Goal: Task Accomplishment & Management: Complete application form

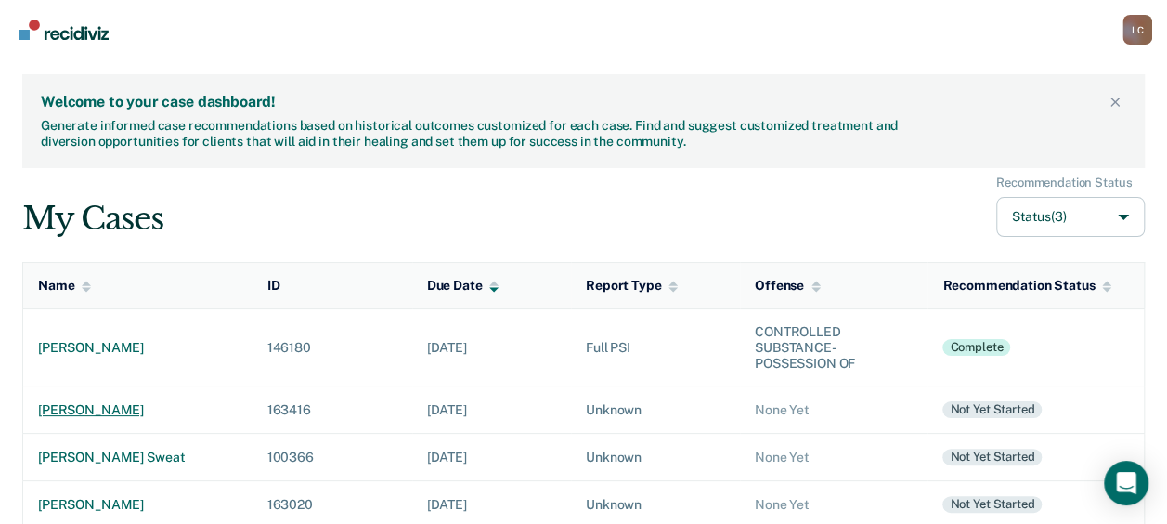
click at [114, 406] on div "[PERSON_NAME]" at bounding box center [138, 410] width 200 height 16
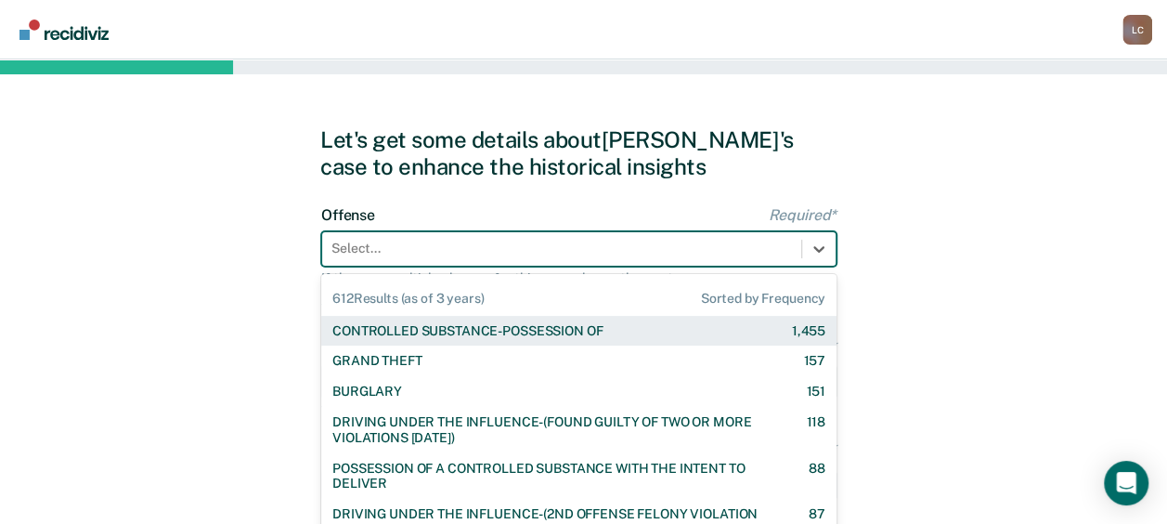
scroll to position [73, 0]
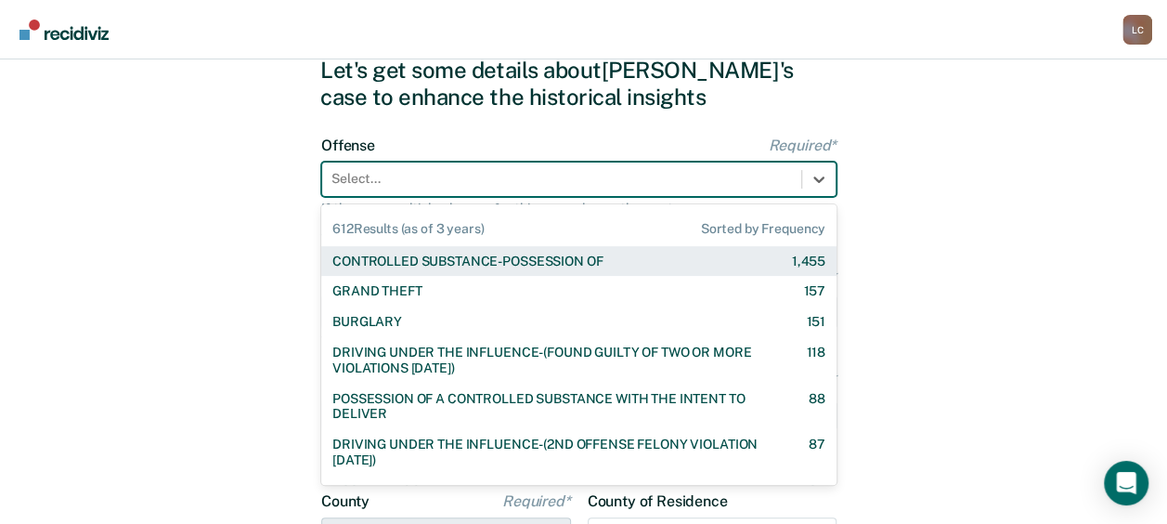
click at [512, 197] on div "612 results available. Use Up and Down to choose options, press Enter to select…" at bounding box center [578, 179] width 515 height 35
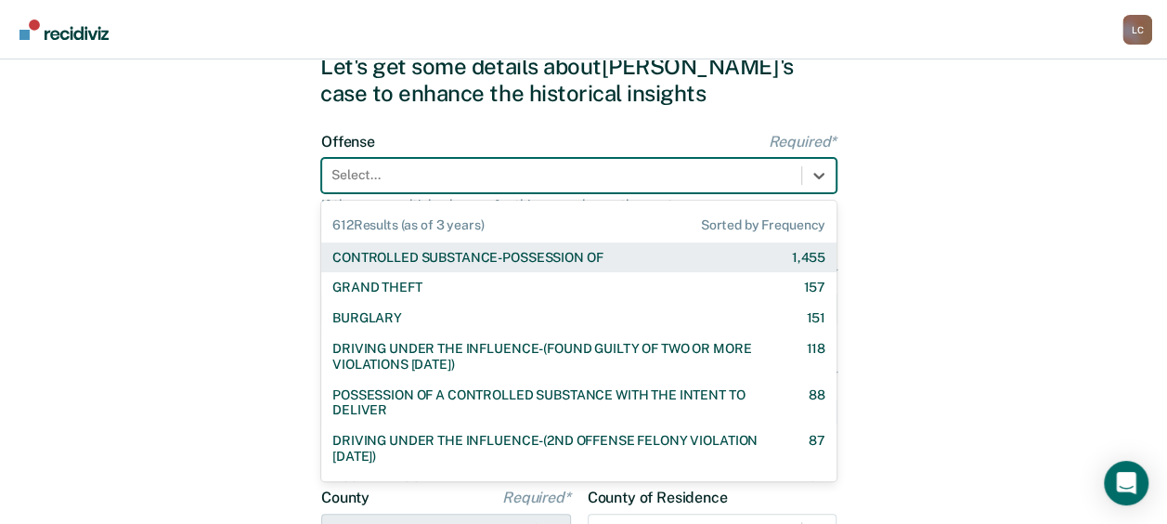
click at [512, 266] on div "CONTROLLED SUBSTANCE-POSSESSION OF 1,455" at bounding box center [578, 257] width 515 height 31
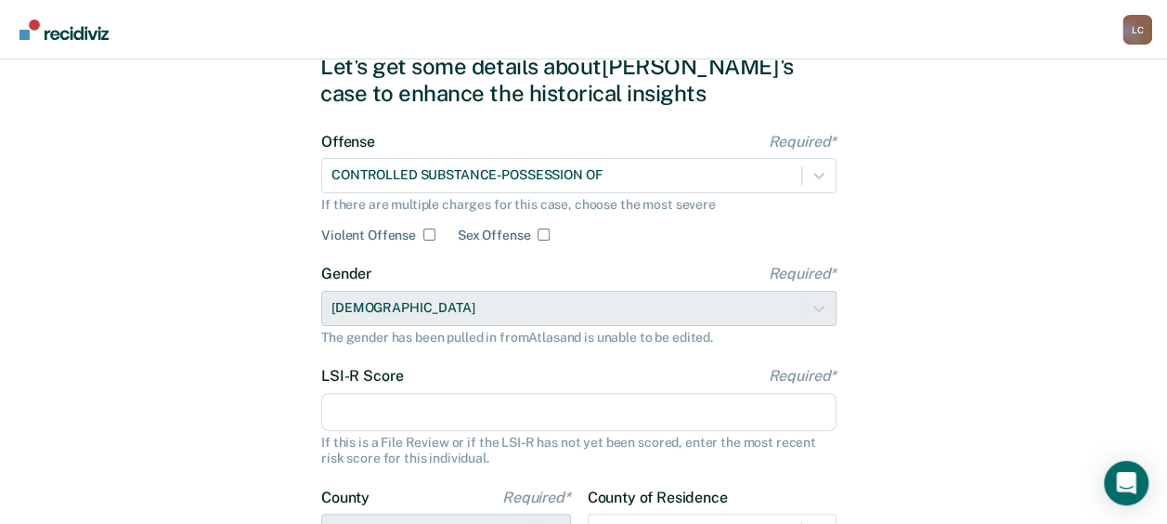
click at [403, 417] on input "LSI-R Score Required*" at bounding box center [578, 412] width 515 height 39
type input "2"
type input "33"
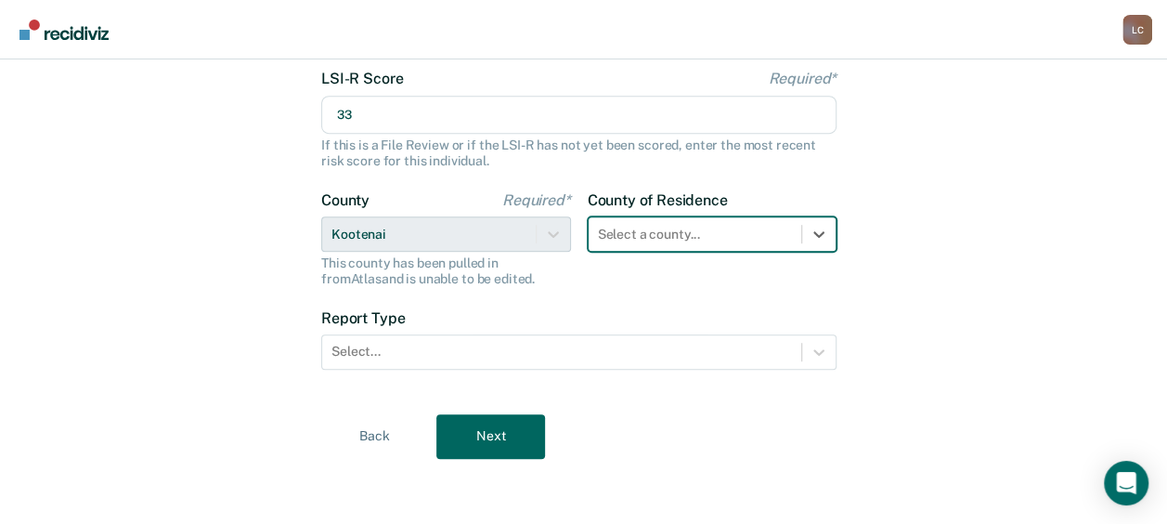
scroll to position [371, 0]
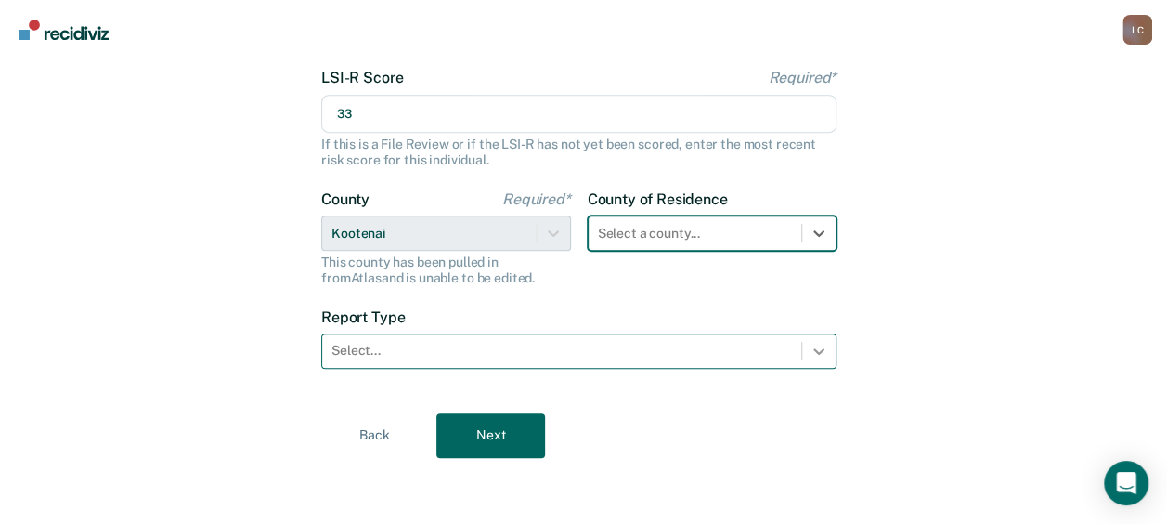
click at [821, 349] on icon at bounding box center [818, 351] width 11 height 6
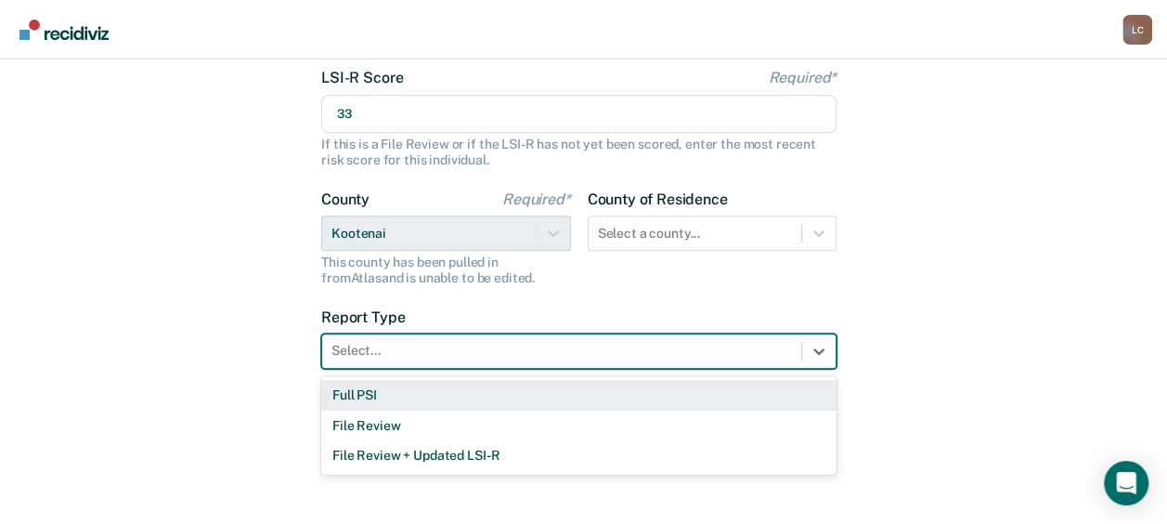
click at [711, 402] on div "Full PSI" at bounding box center [578, 395] width 515 height 31
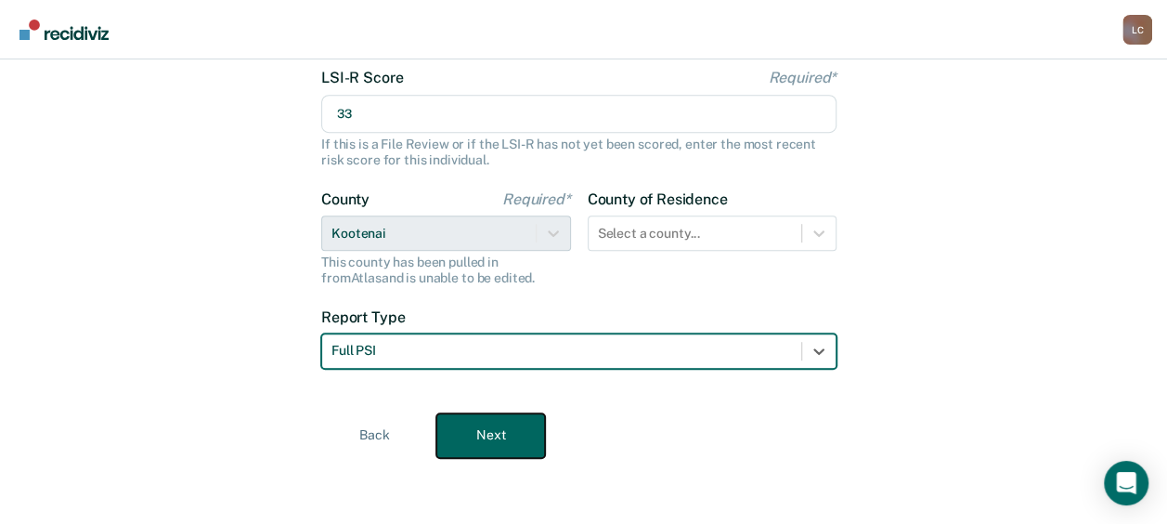
click at [468, 445] on button "Next" at bounding box center [490, 435] width 109 height 45
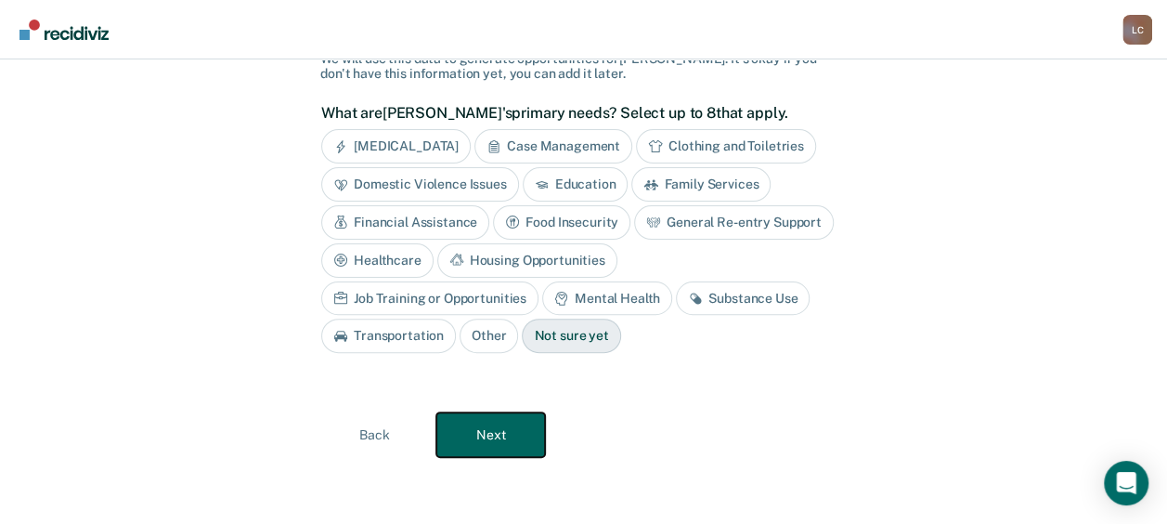
scroll to position [136, 0]
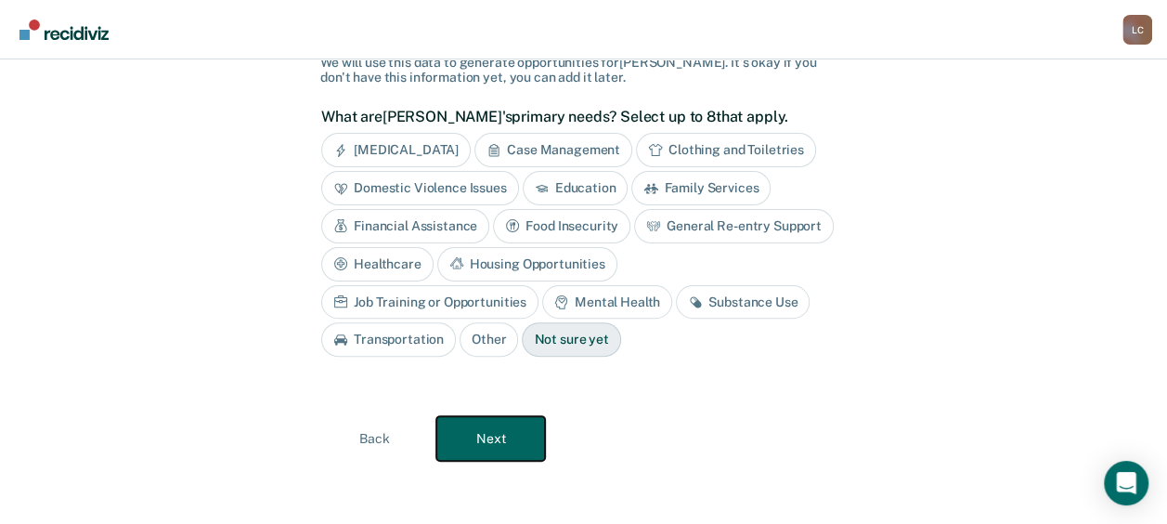
click at [468, 445] on button "Next" at bounding box center [490, 438] width 109 height 45
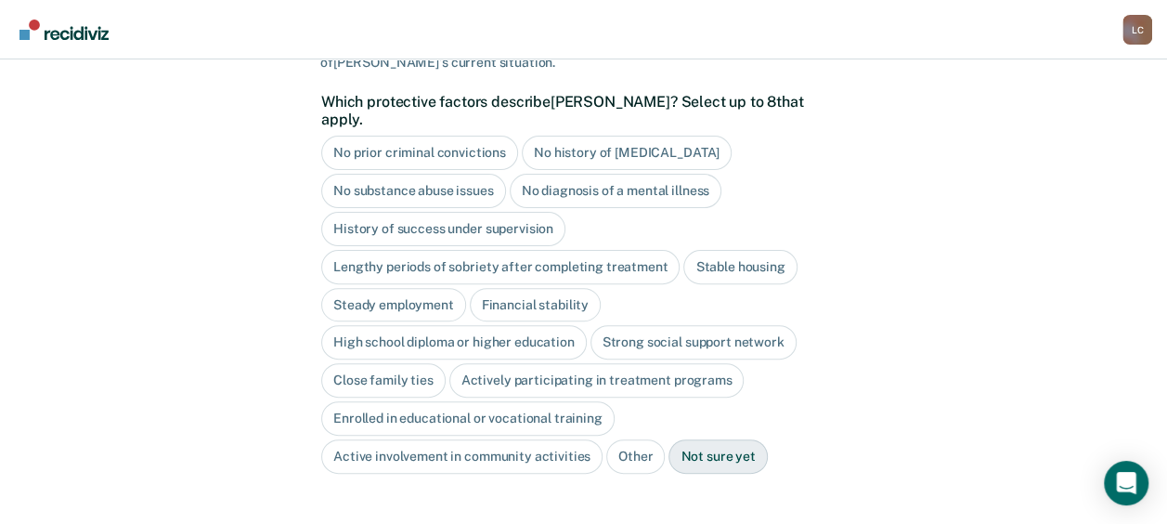
scroll to position [264, 0]
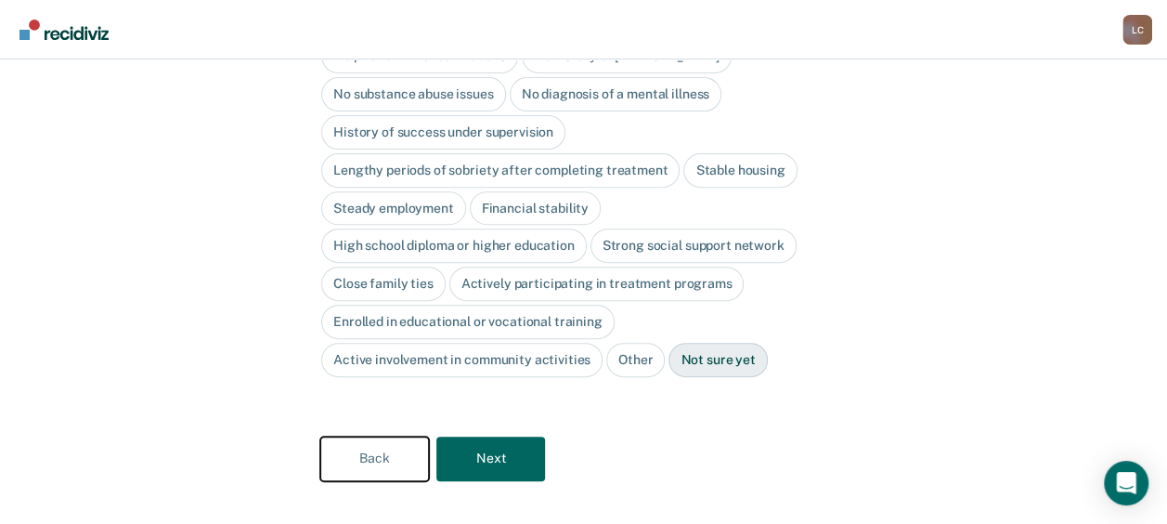
click at [370, 436] on button "Back" at bounding box center [374, 458] width 109 height 45
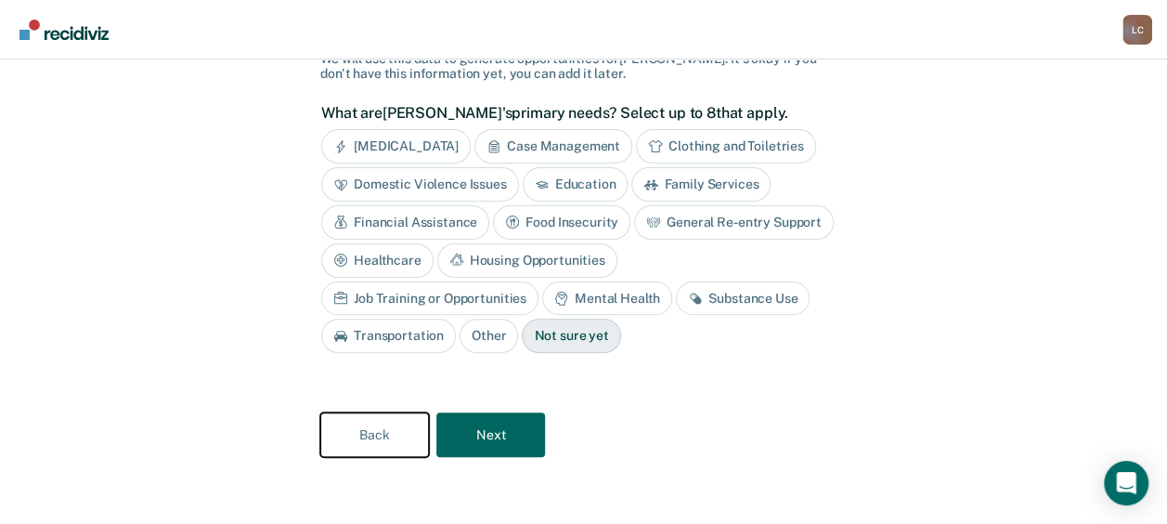
scroll to position [136, 0]
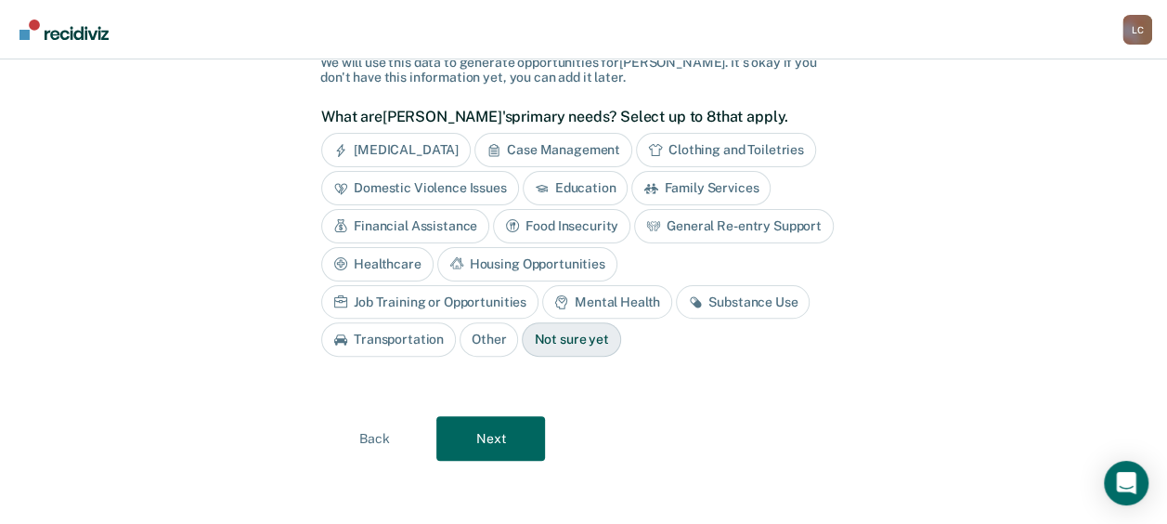
click at [676, 303] on div "Substance Use" at bounding box center [743, 302] width 134 height 34
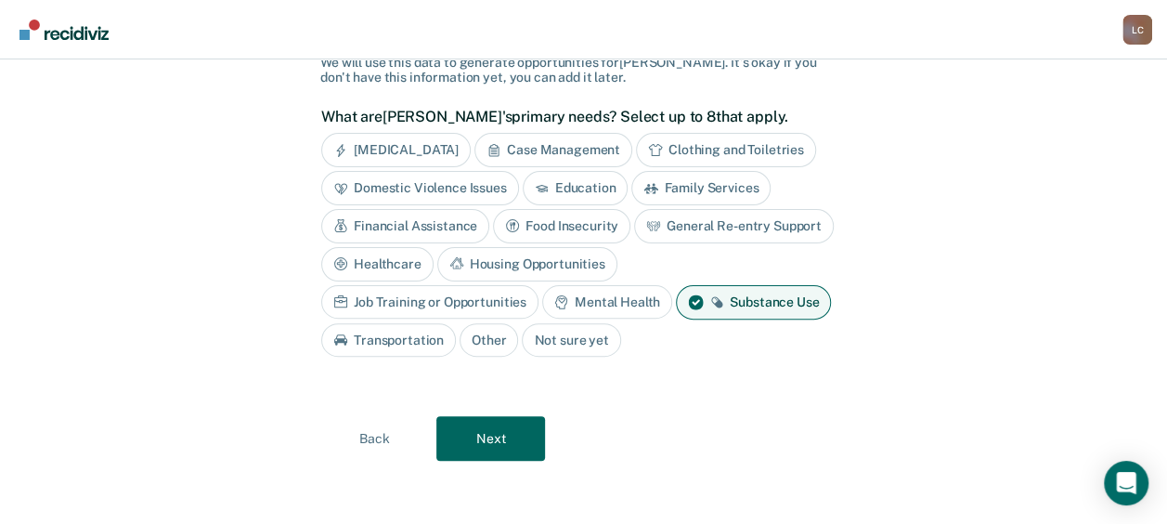
click at [542, 297] on div "Mental Health" at bounding box center [607, 302] width 130 height 34
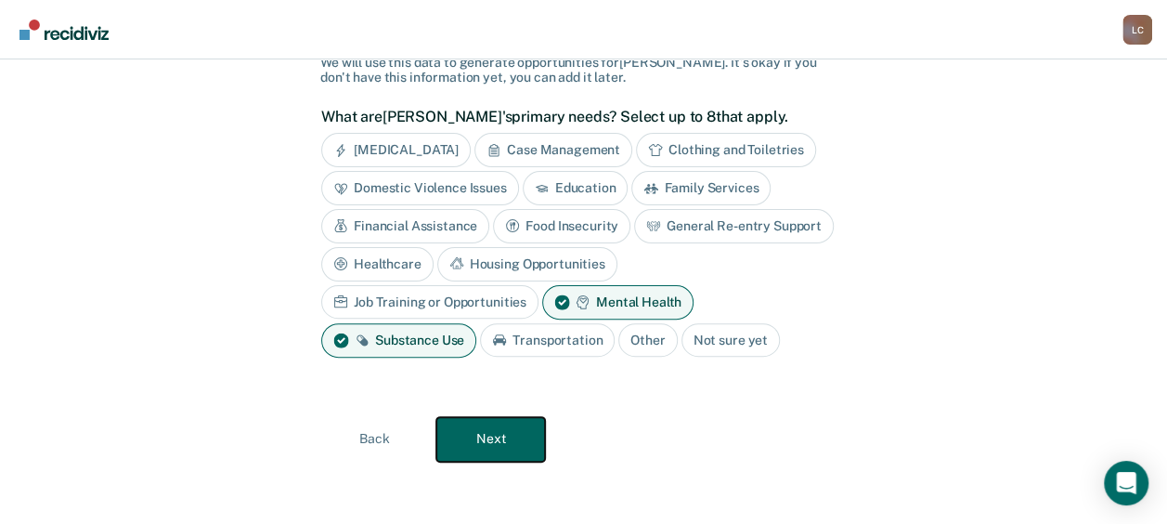
click at [499, 436] on button "Next" at bounding box center [490, 439] width 109 height 45
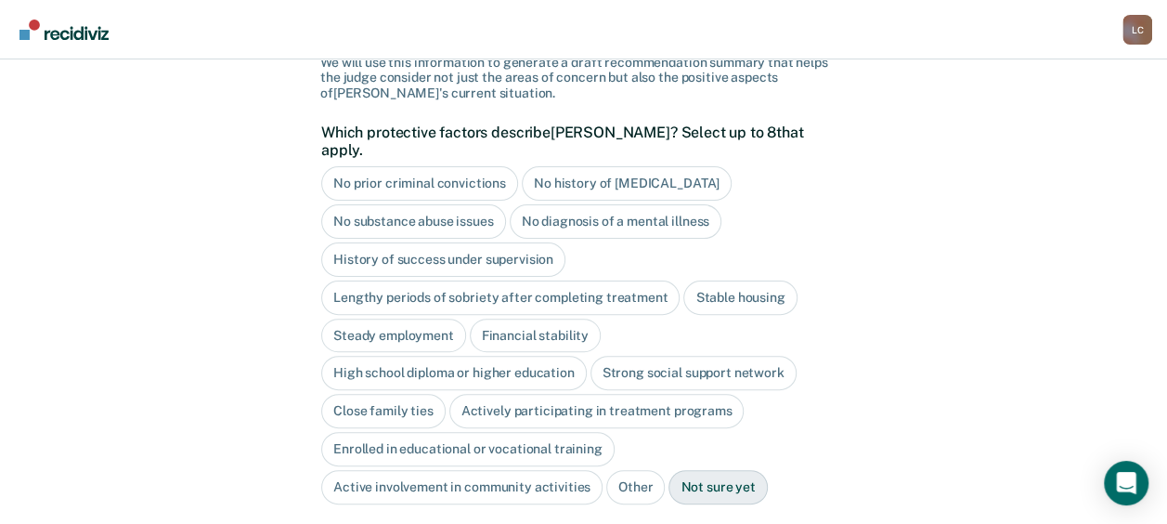
scroll to position [264, 0]
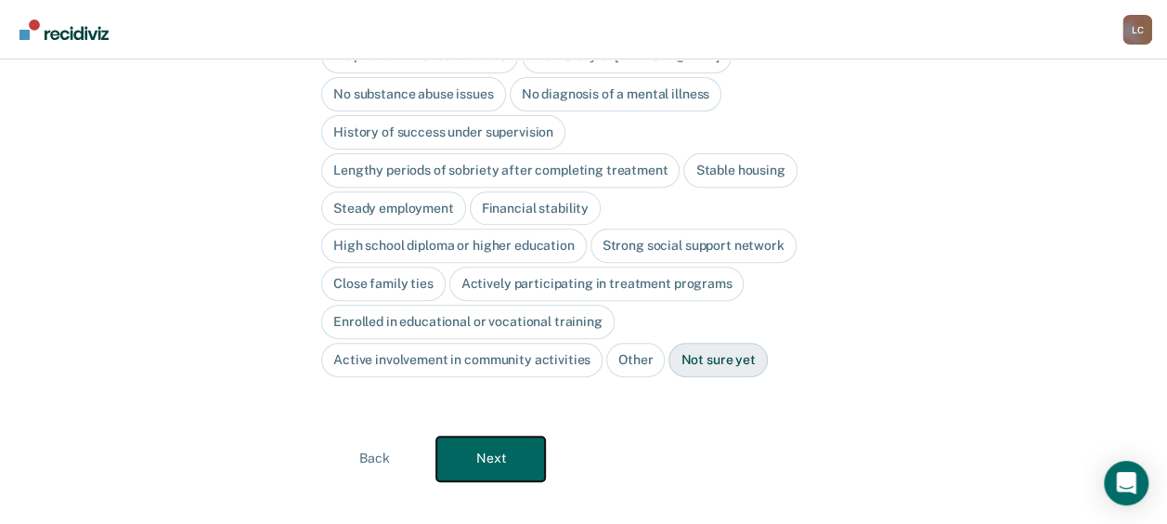
click at [499, 436] on button "Next" at bounding box center [490, 458] width 109 height 45
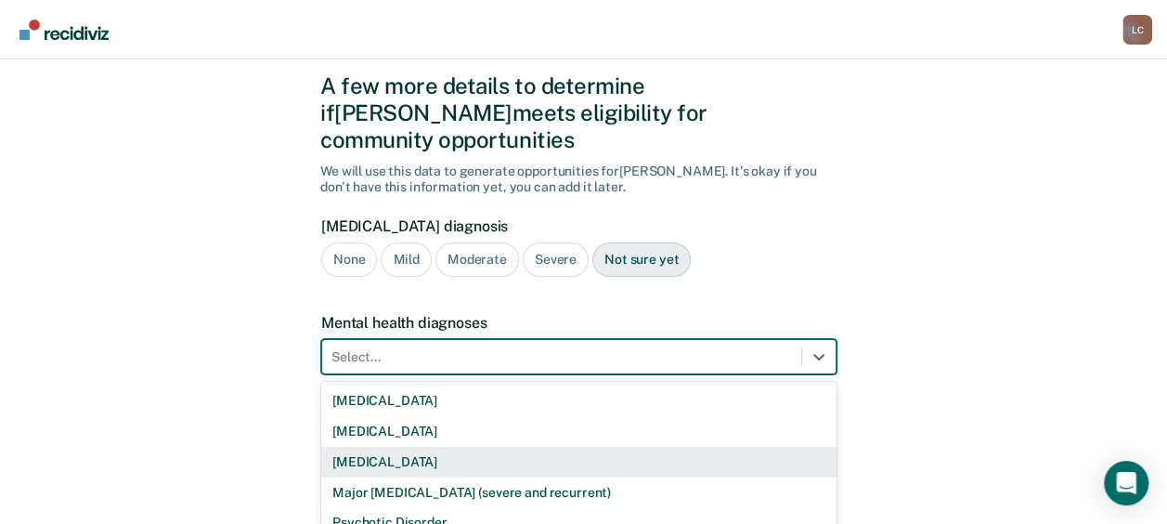
scroll to position [171, 0]
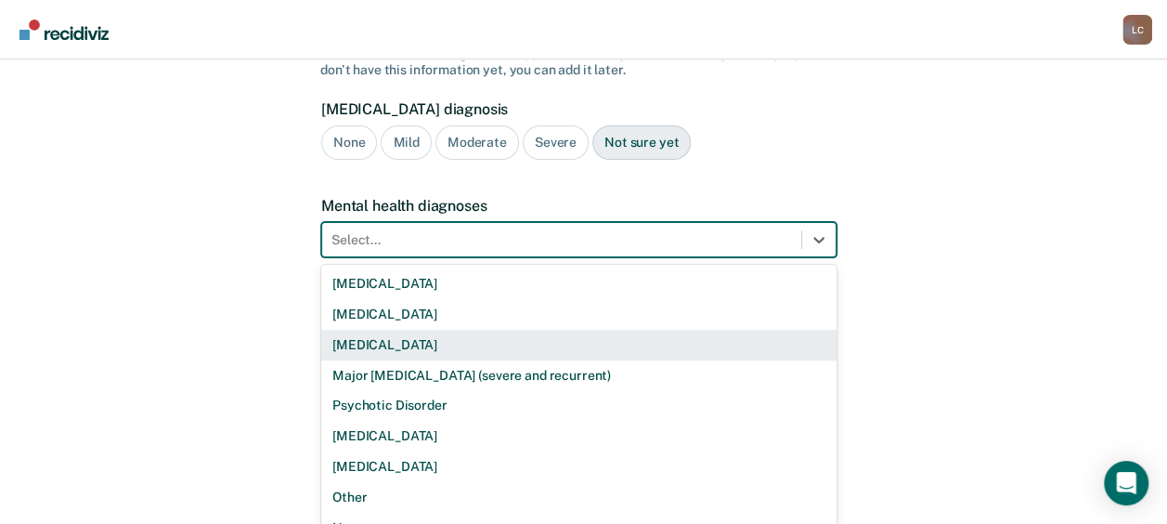
click at [507, 257] on div "9 results available. Use Up and Down to choose options, press Enter to select t…" at bounding box center [578, 239] width 515 height 35
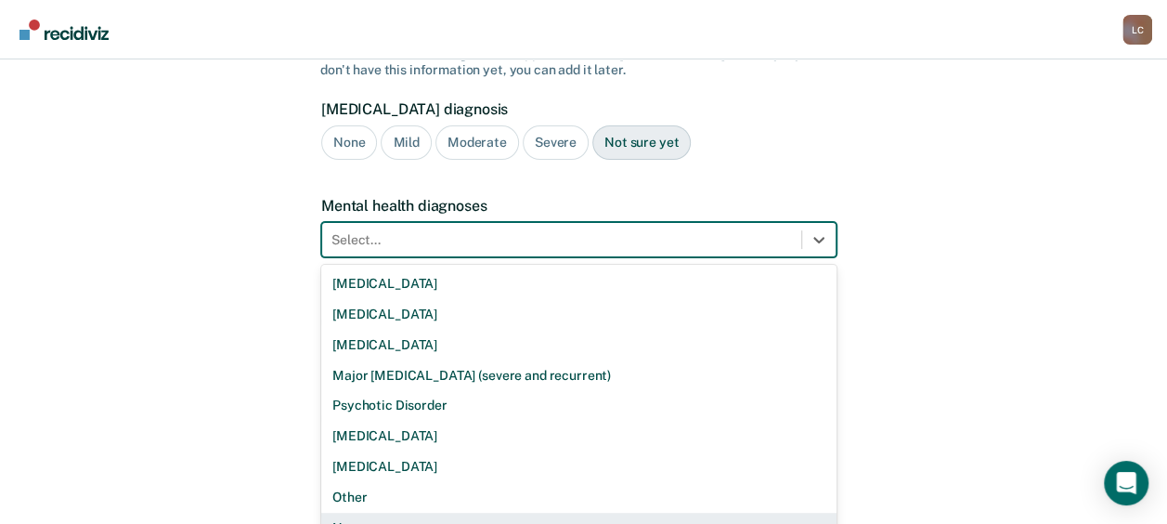
click at [443, 512] on div "None" at bounding box center [578, 527] width 515 height 31
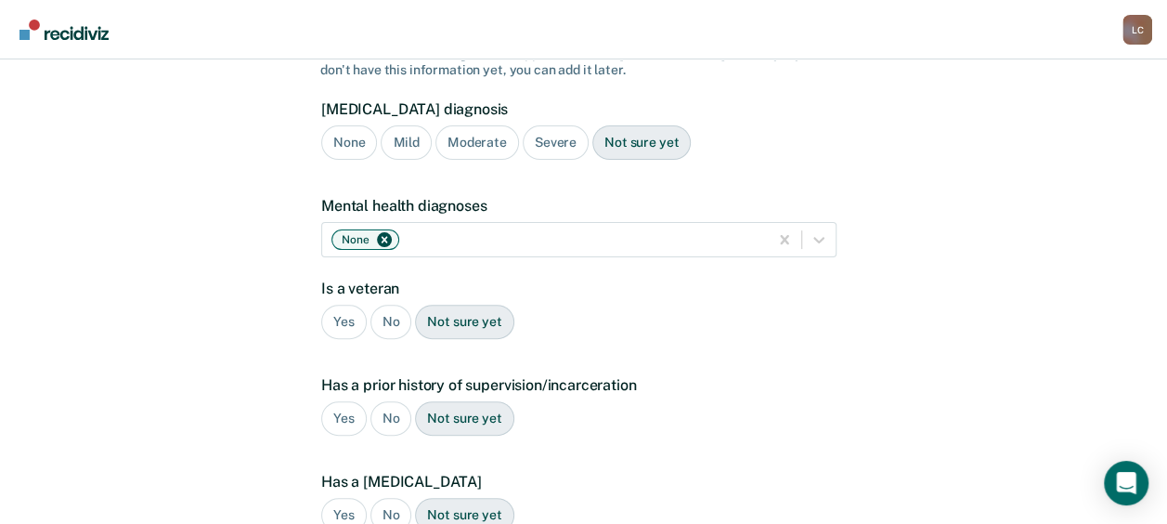
click at [383, 305] on div "No" at bounding box center [391, 322] width 42 height 34
click at [342, 401] on div "Yes" at bounding box center [343, 418] width 45 height 34
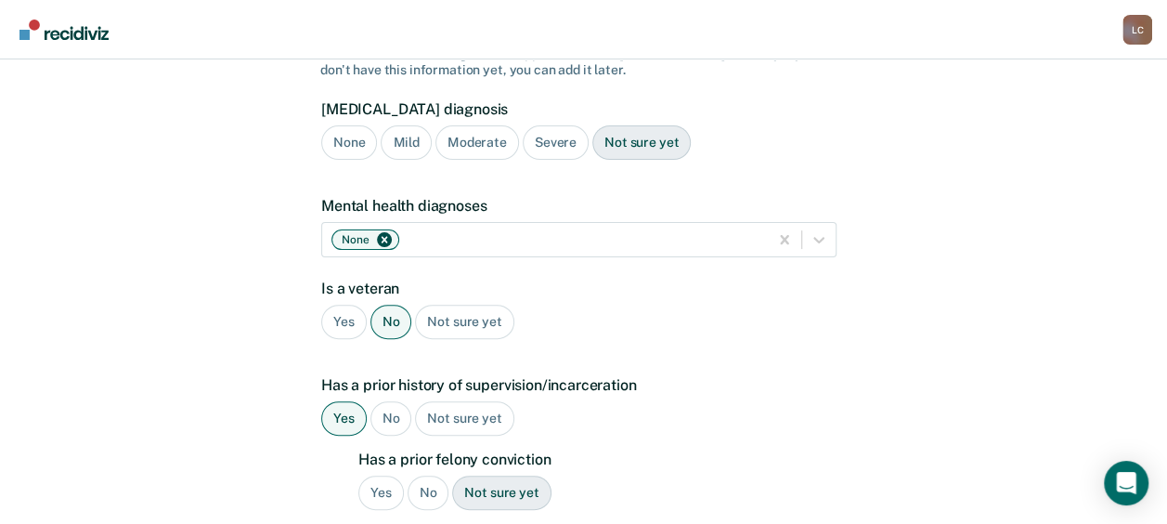
click at [389, 475] on div "Yes" at bounding box center [380, 492] width 45 height 34
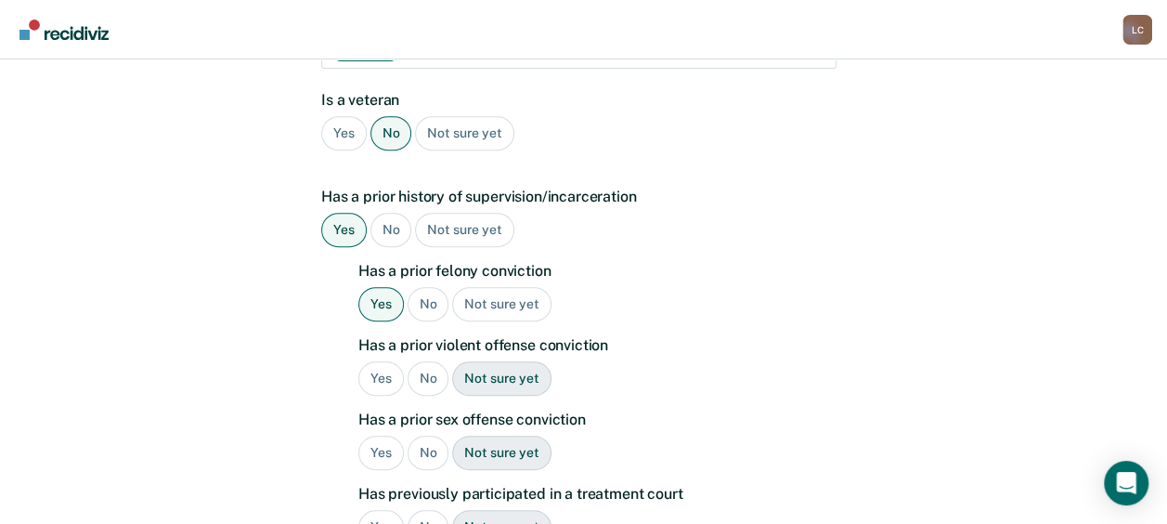
scroll to position [362, 0]
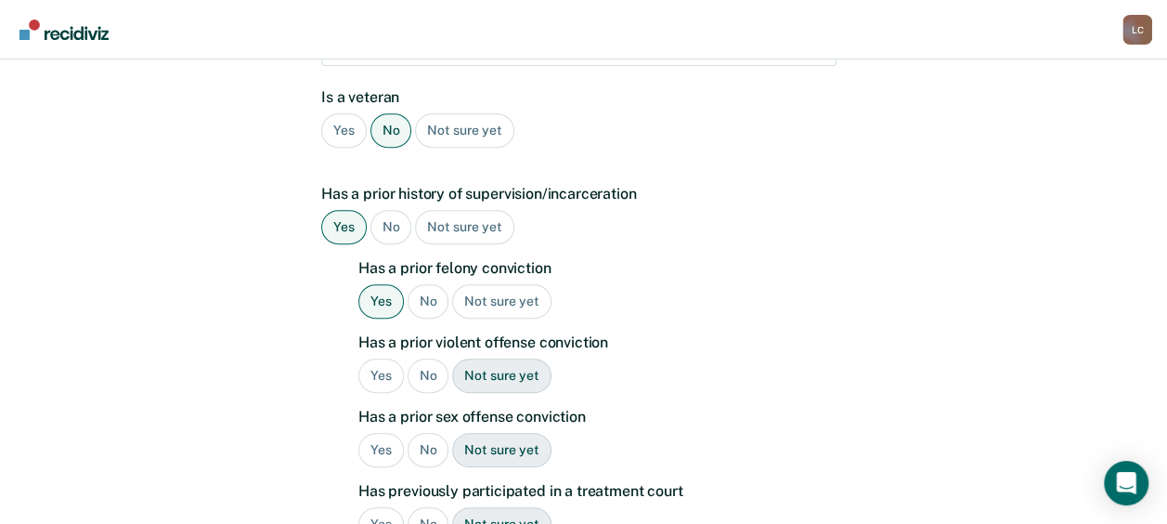
click at [377, 358] on div "Yes" at bounding box center [380, 375] width 45 height 34
click at [440, 433] on div "No" at bounding box center [429, 450] width 42 height 34
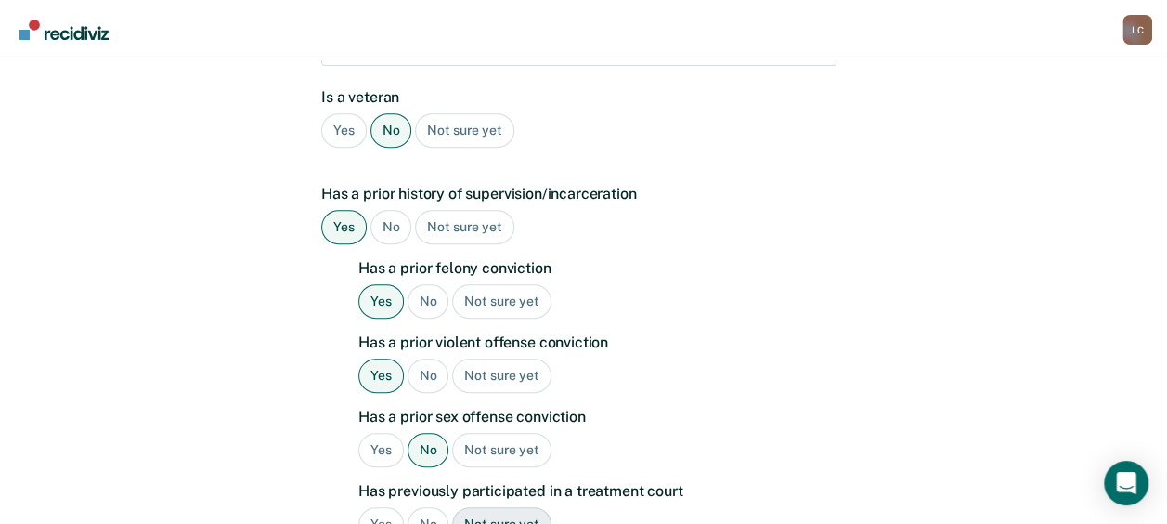
click at [432, 507] on div "No" at bounding box center [429, 524] width 42 height 34
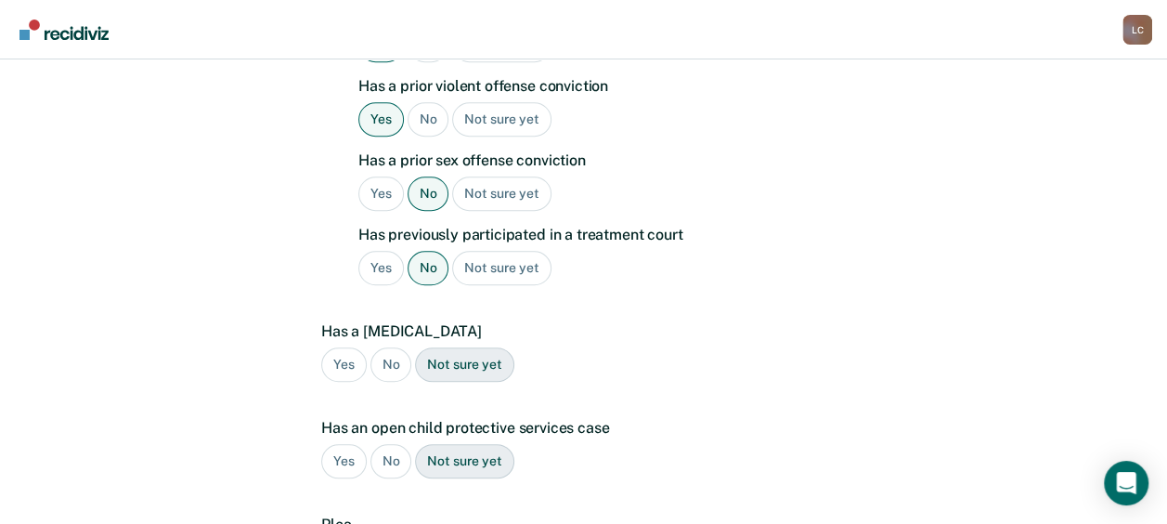
scroll to position [635, 0]
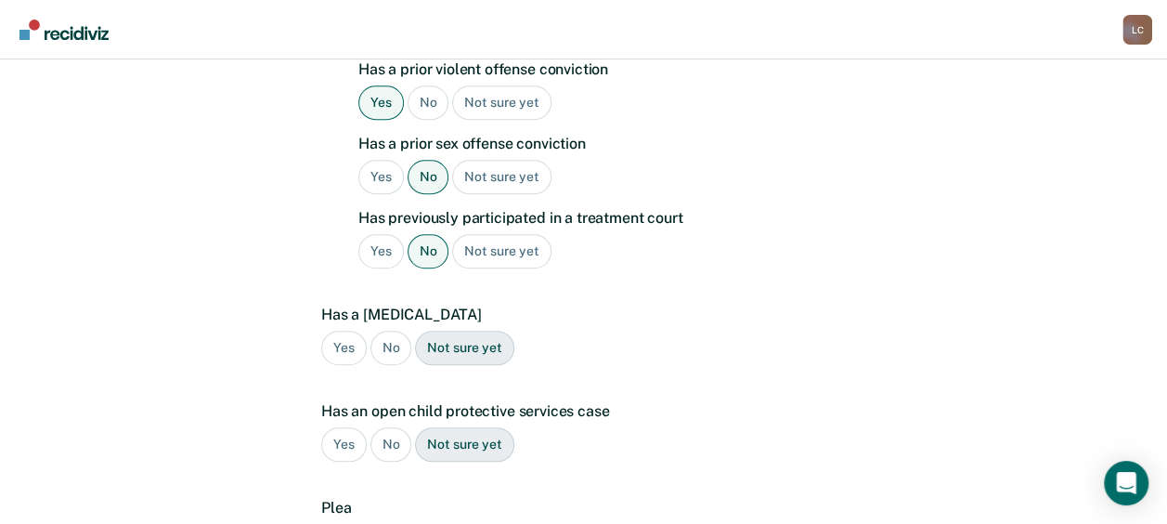
click at [391, 331] on div "No" at bounding box center [391, 348] width 42 height 34
click at [376, 427] on div "No" at bounding box center [391, 444] width 42 height 34
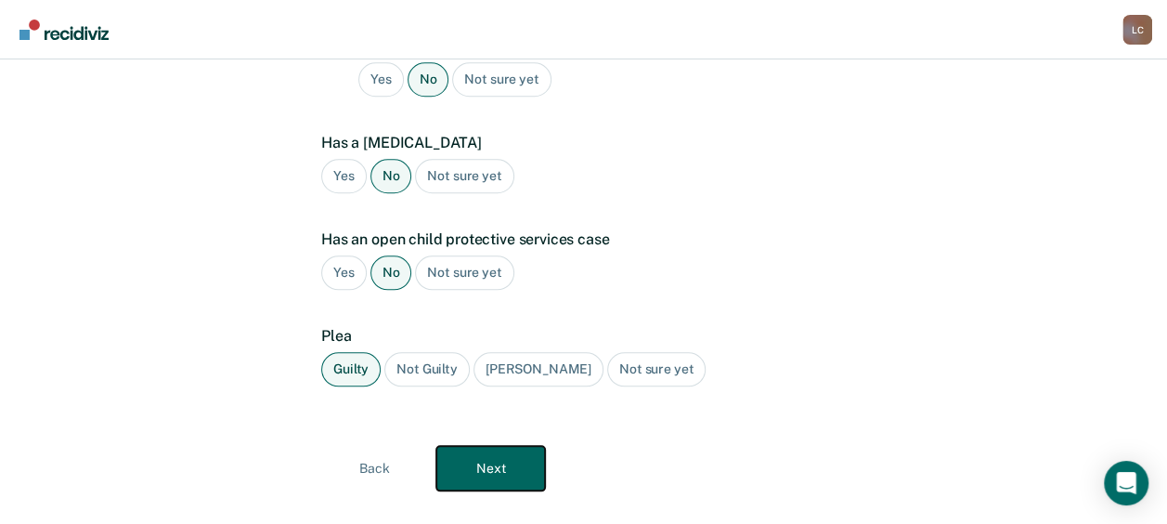
click at [509, 446] on button "Next" at bounding box center [490, 468] width 109 height 45
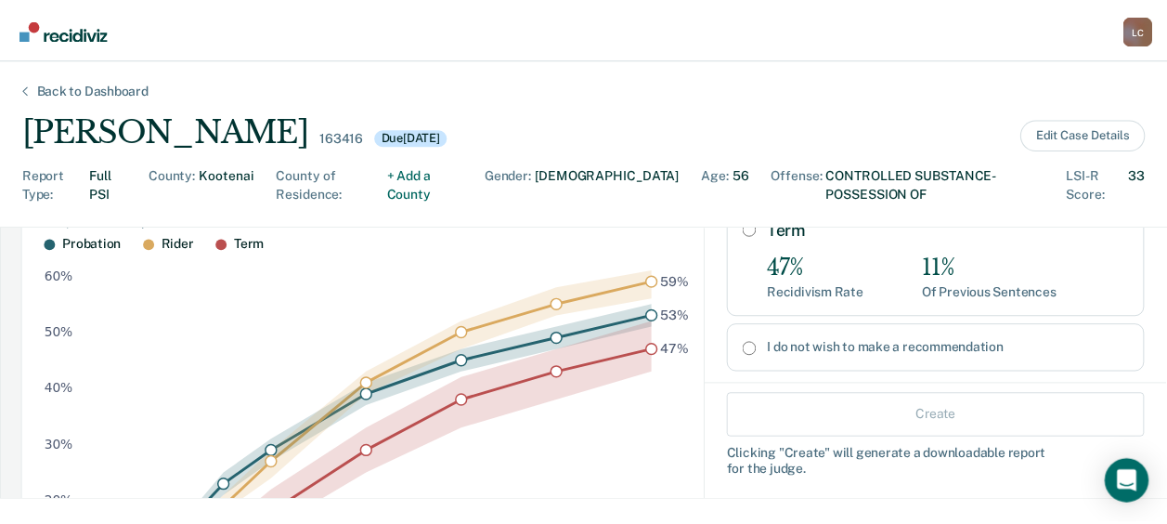
scroll to position [381, 0]
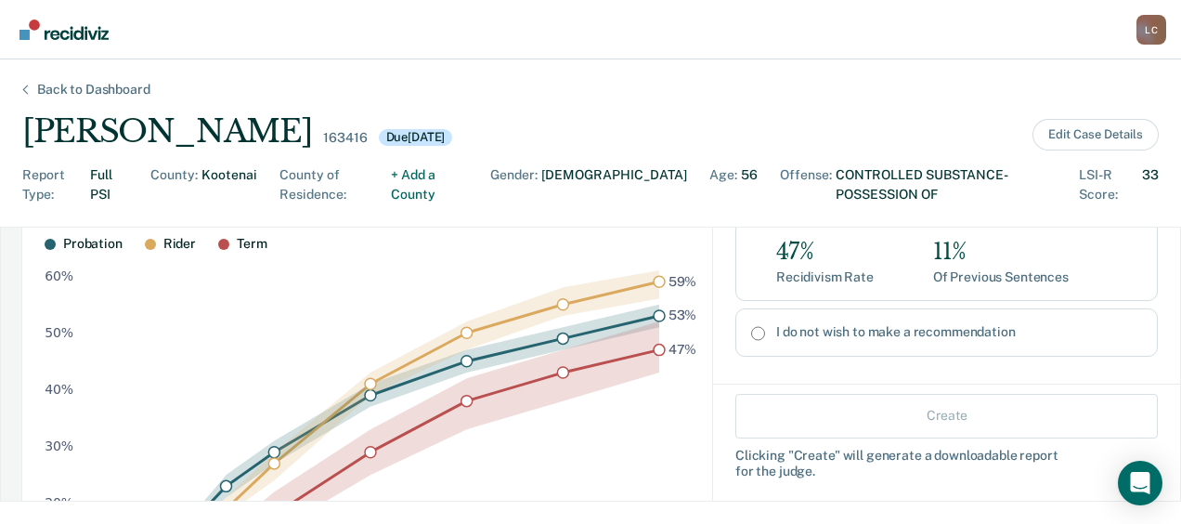
click at [751, 326] on input "I do not wish to make a recommendation" at bounding box center [758, 333] width 14 height 15
radio input "true"
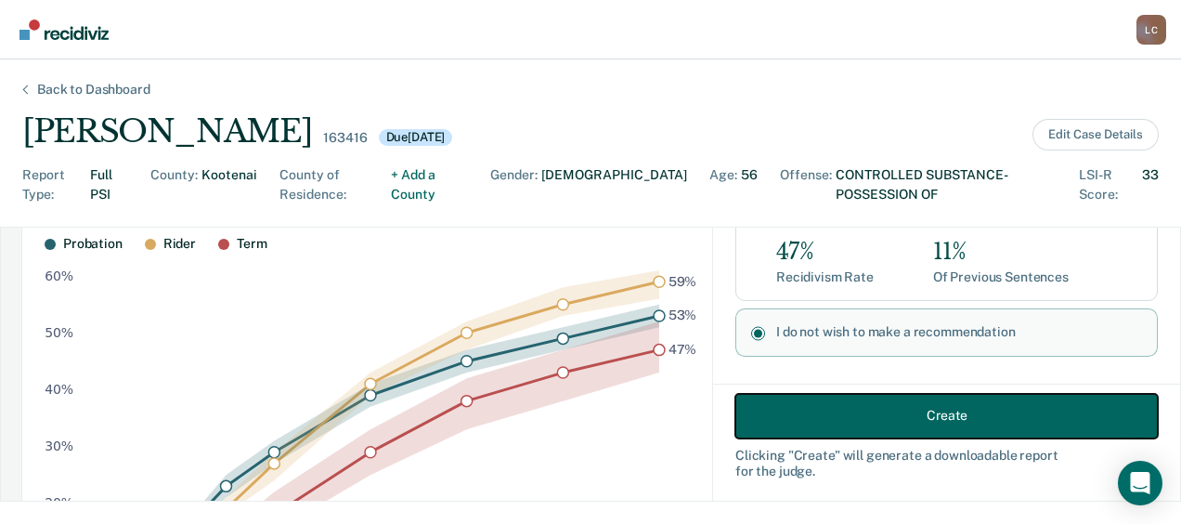
click at [863, 413] on button "Create" at bounding box center [946, 415] width 422 height 45
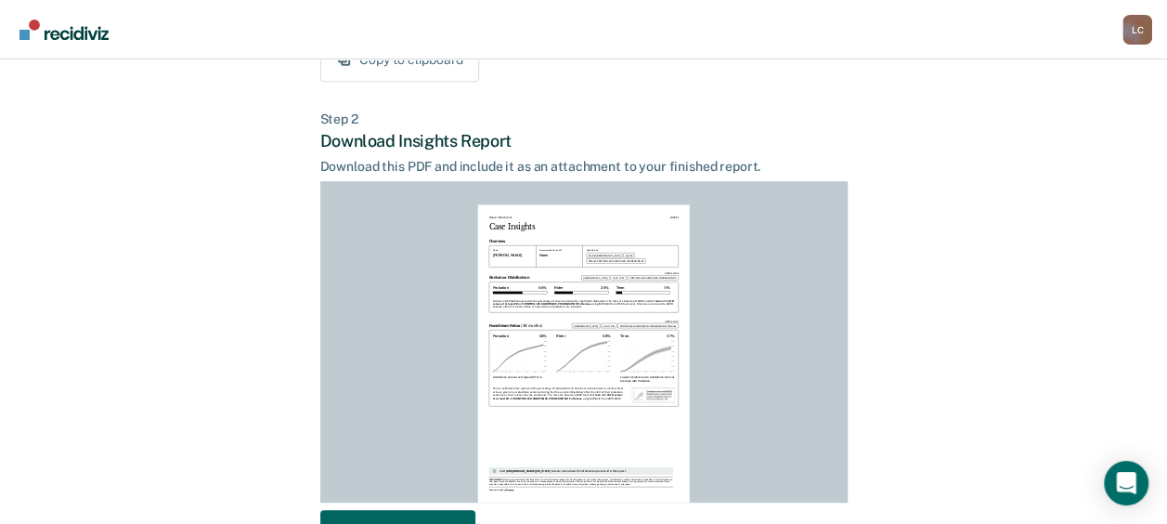
scroll to position [535, 0]
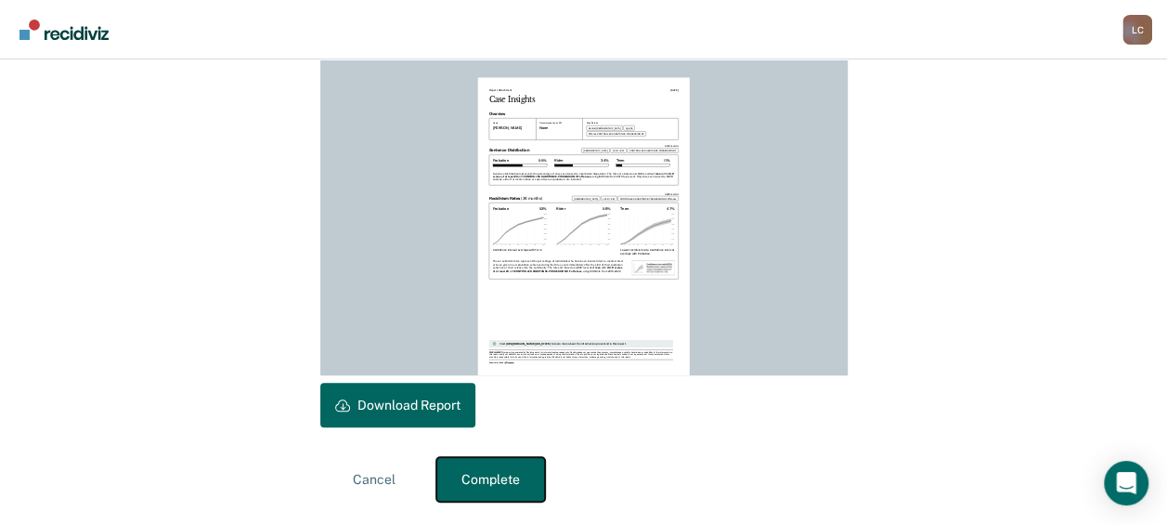
click at [508, 484] on button "Complete" at bounding box center [490, 479] width 109 height 45
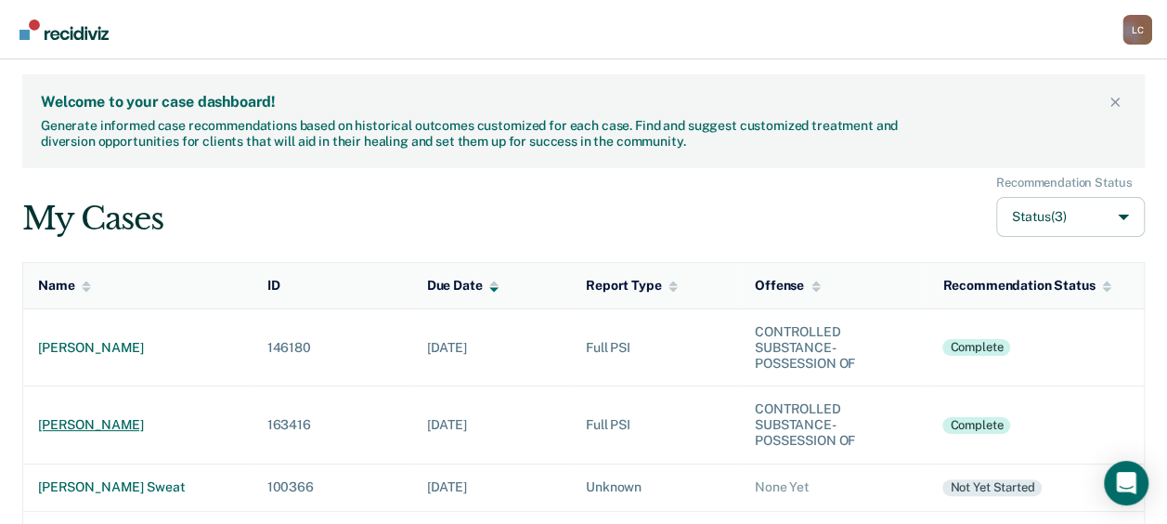
click at [135, 423] on div "[PERSON_NAME]" at bounding box center [138, 425] width 200 height 16
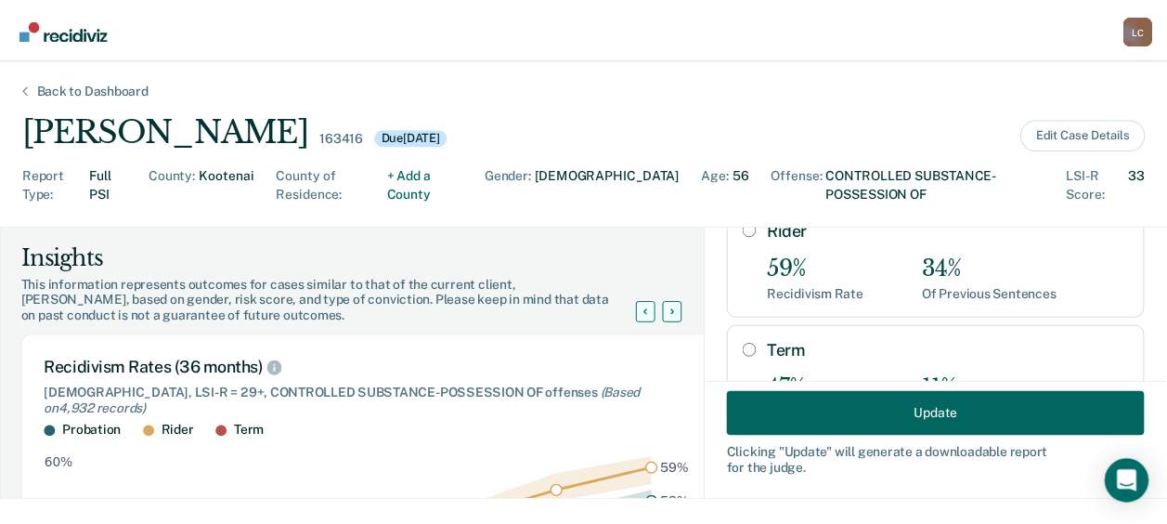
scroll to position [384, 0]
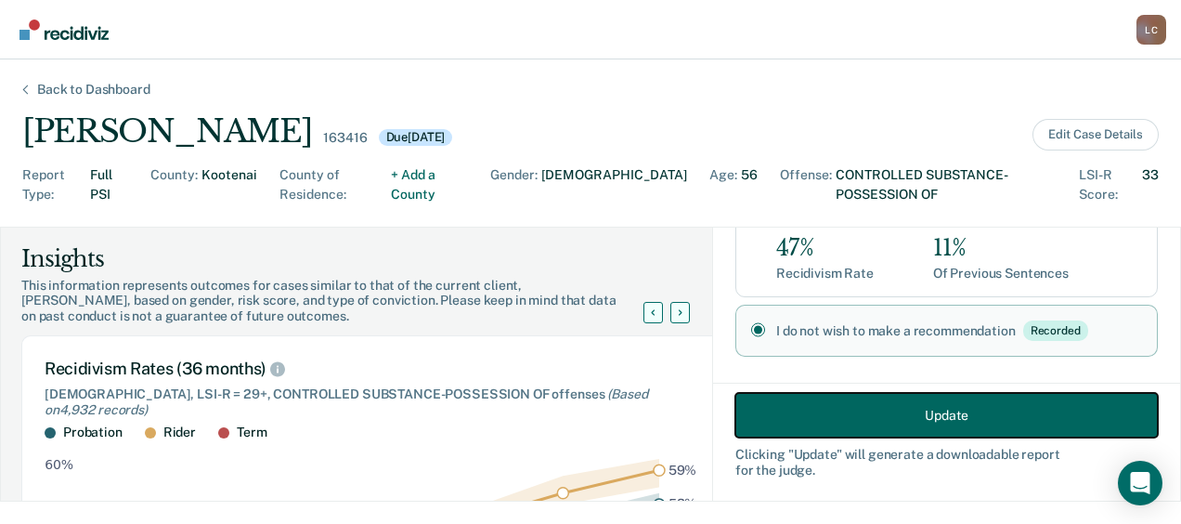
click at [993, 418] on button "Update" at bounding box center [946, 415] width 422 height 45
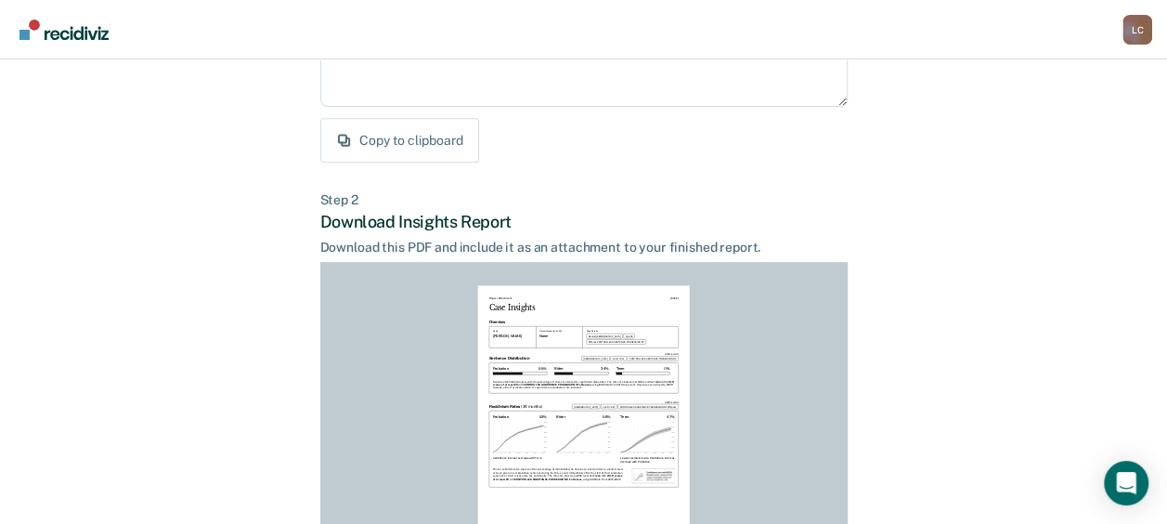
scroll to position [535, 0]
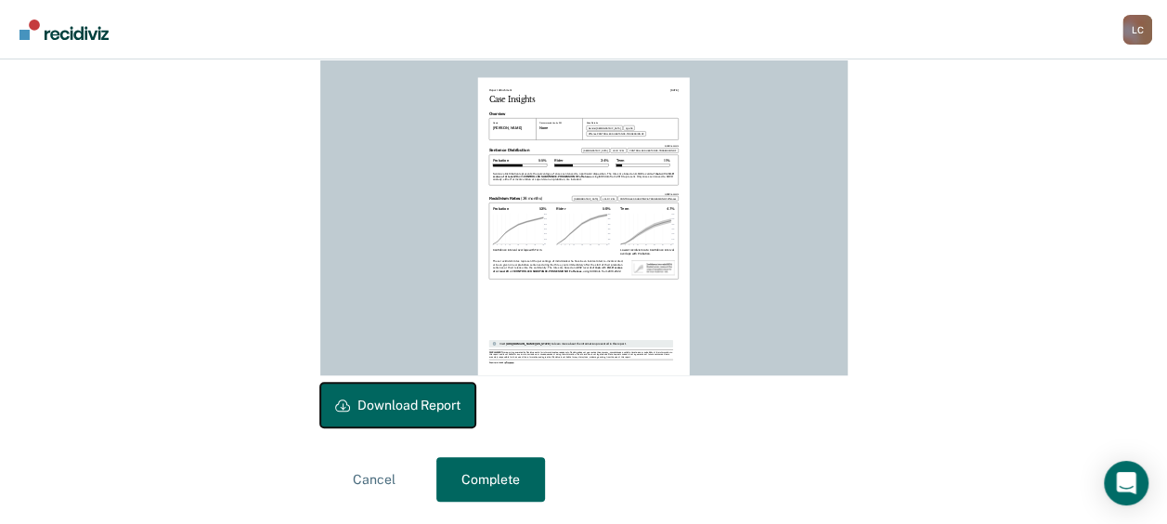
click at [431, 391] on button "Download Report" at bounding box center [397, 405] width 155 height 45
